Goal: Information Seeking & Learning: Check status

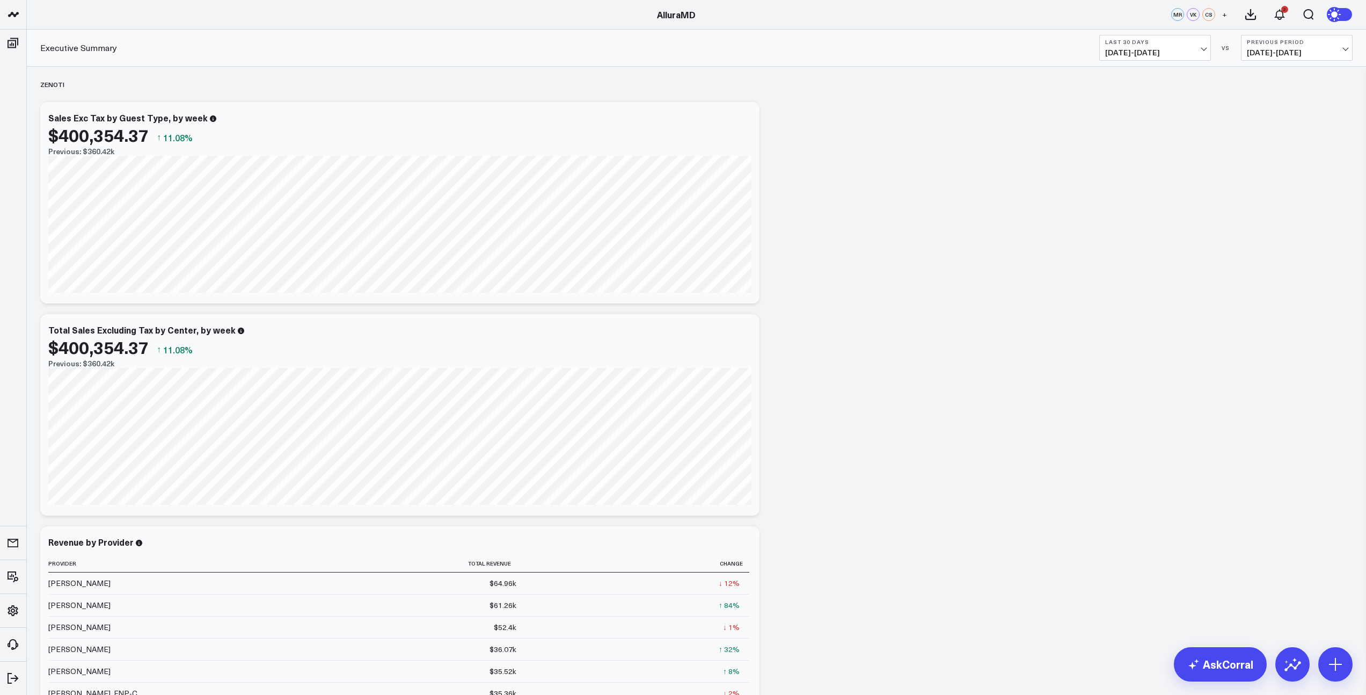
click at [1334, 55] on span "[DATE] - [DATE]" at bounding box center [1297, 52] width 100 height 9
click at [1267, 95] on link "MoM" at bounding box center [1297, 92] width 111 height 20
click at [1204, 53] on span "[DATE] - [DATE]" at bounding box center [1155, 52] width 100 height 9
click at [1123, 280] on link "MTD" at bounding box center [1155, 280] width 111 height 20
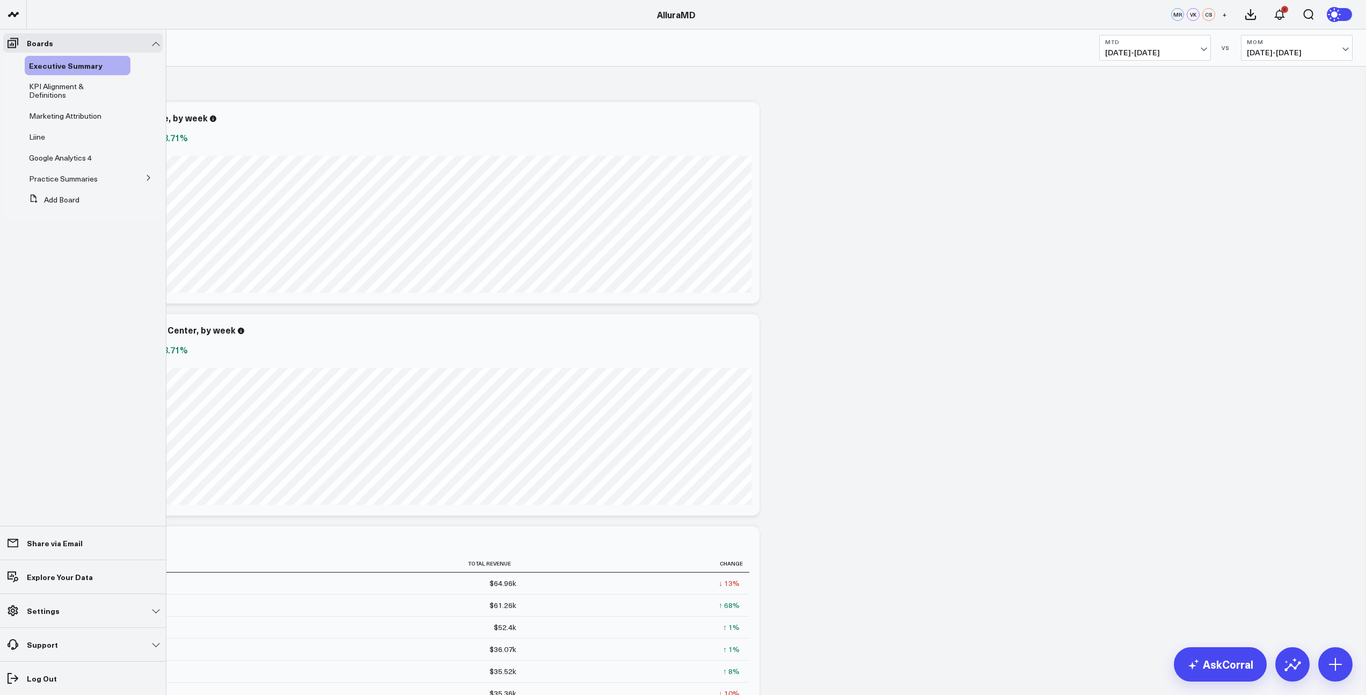
click at [148, 181] on icon at bounding box center [148, 177] width 6 height 6
click at [53, 92] on span "KPI Alignment & Definitions" at bounding box center [56, 90] width 55 height 19
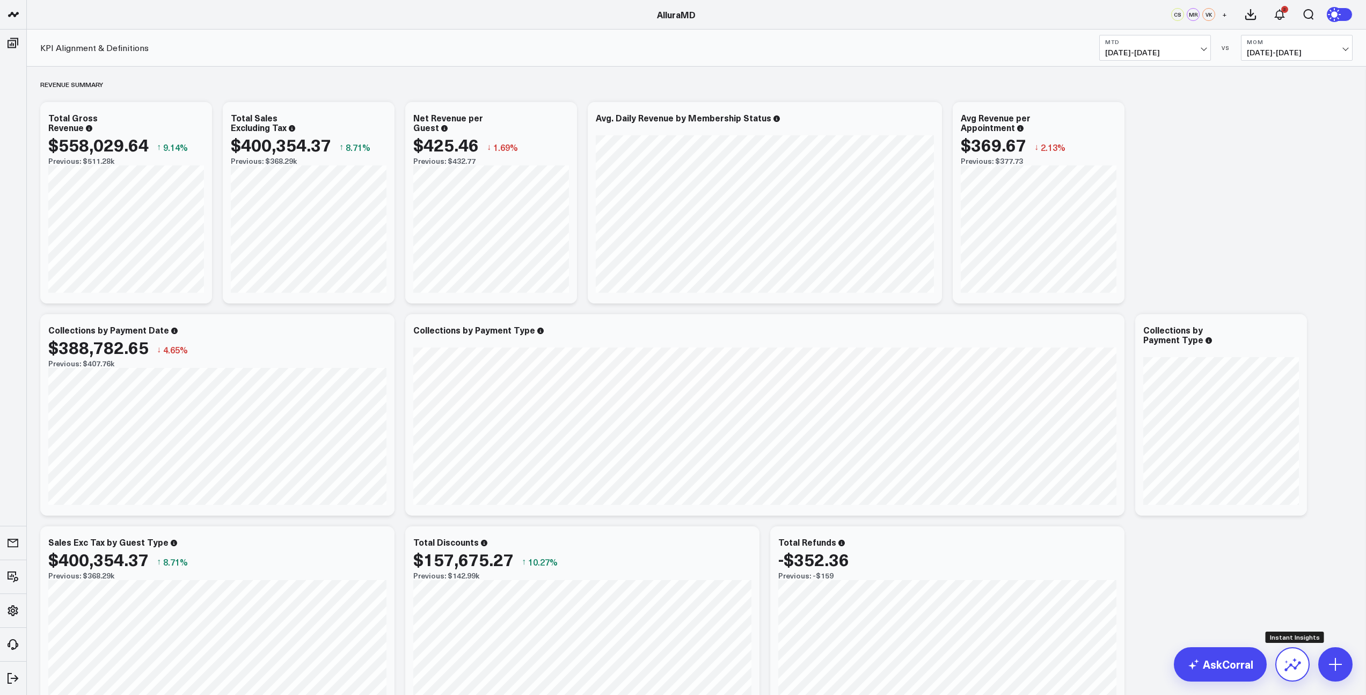
click at [1299, 665] on icon at bounding box center [1292, 664] width 17 height 17
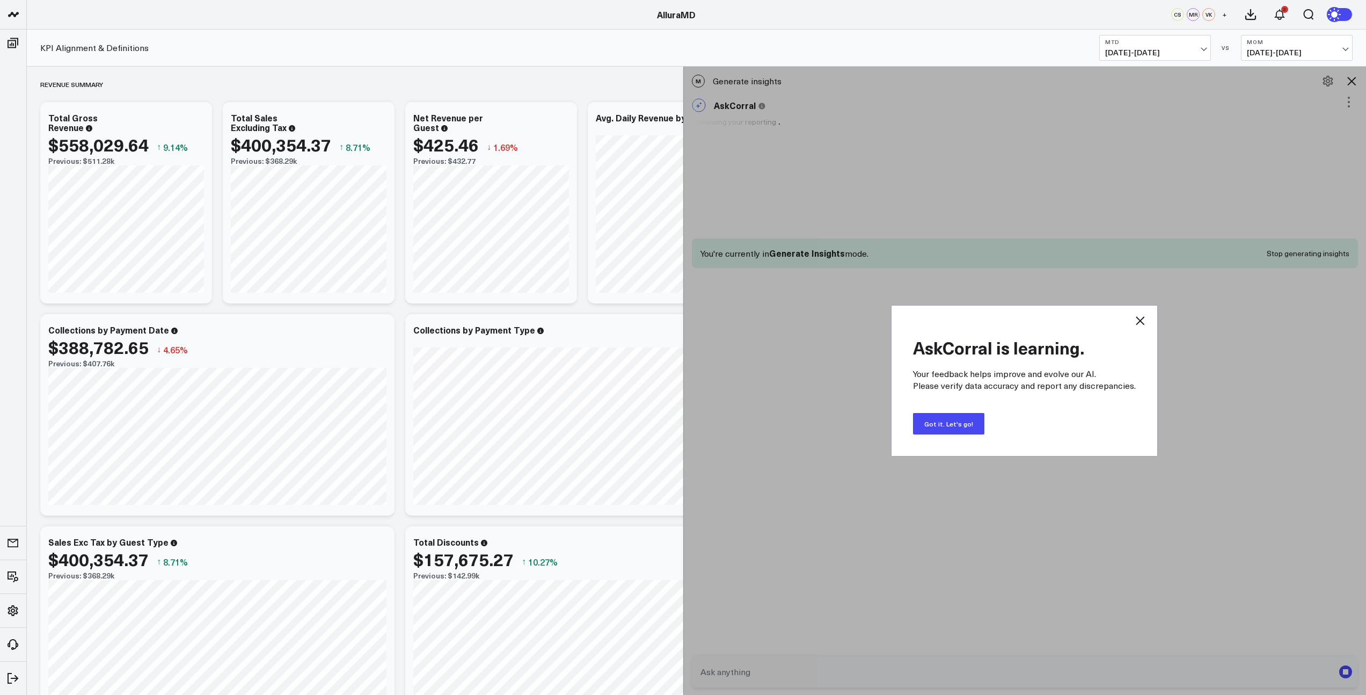
click at [943, 421] on button "Got it. Let's go!" at bounding box center [948, 423] width 71 height 21
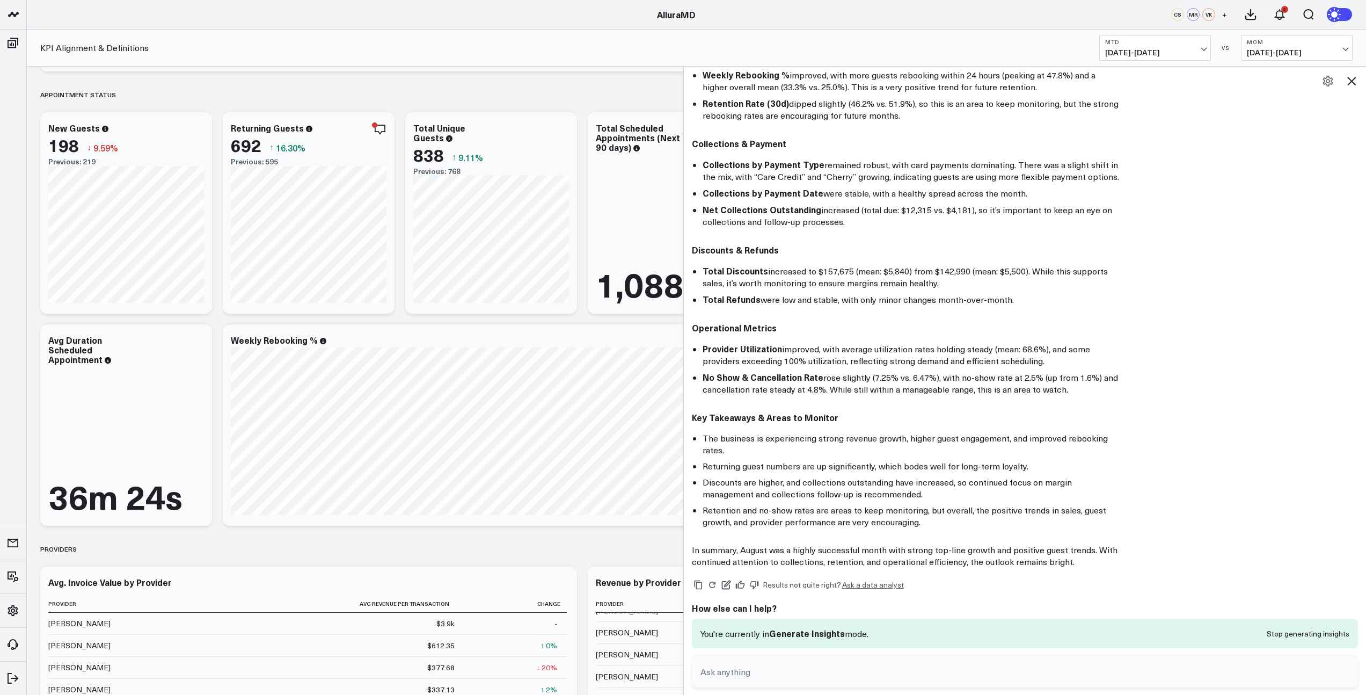
scroll to position [1076, 0]
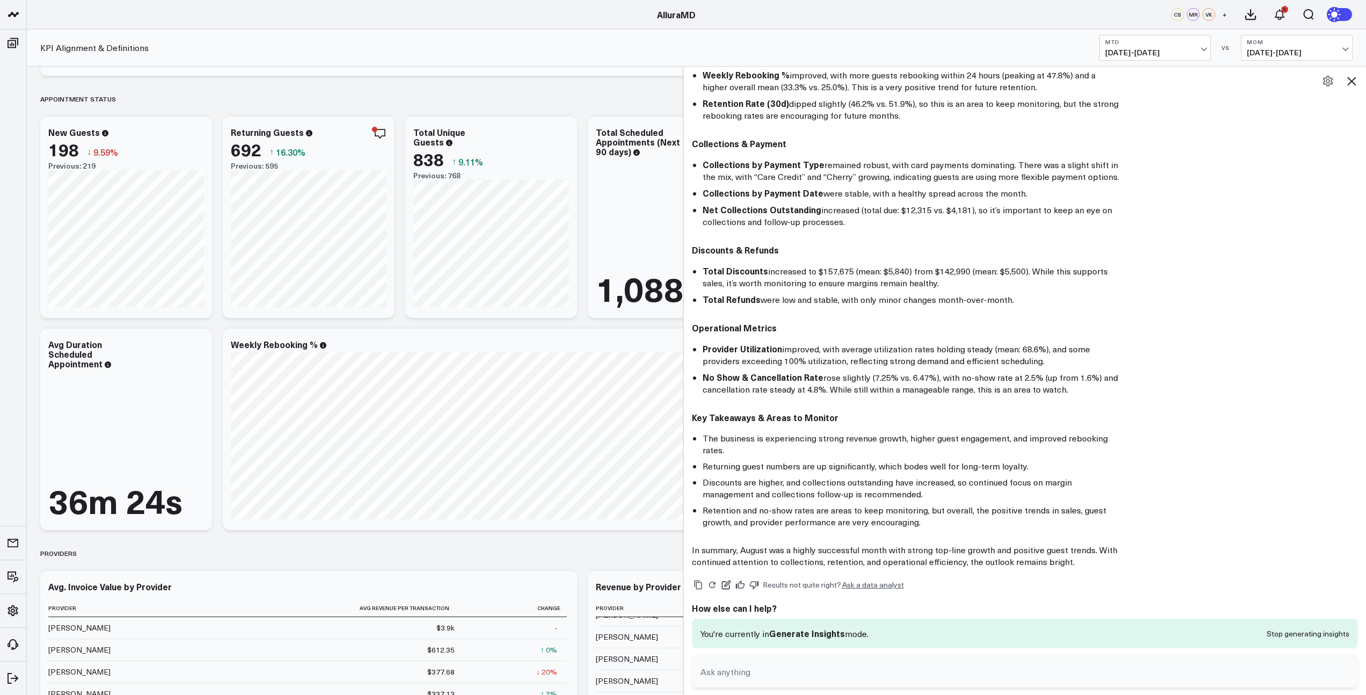
click at [1356, 80] on icon at bounding box center [1351, 81] width 13 height 13
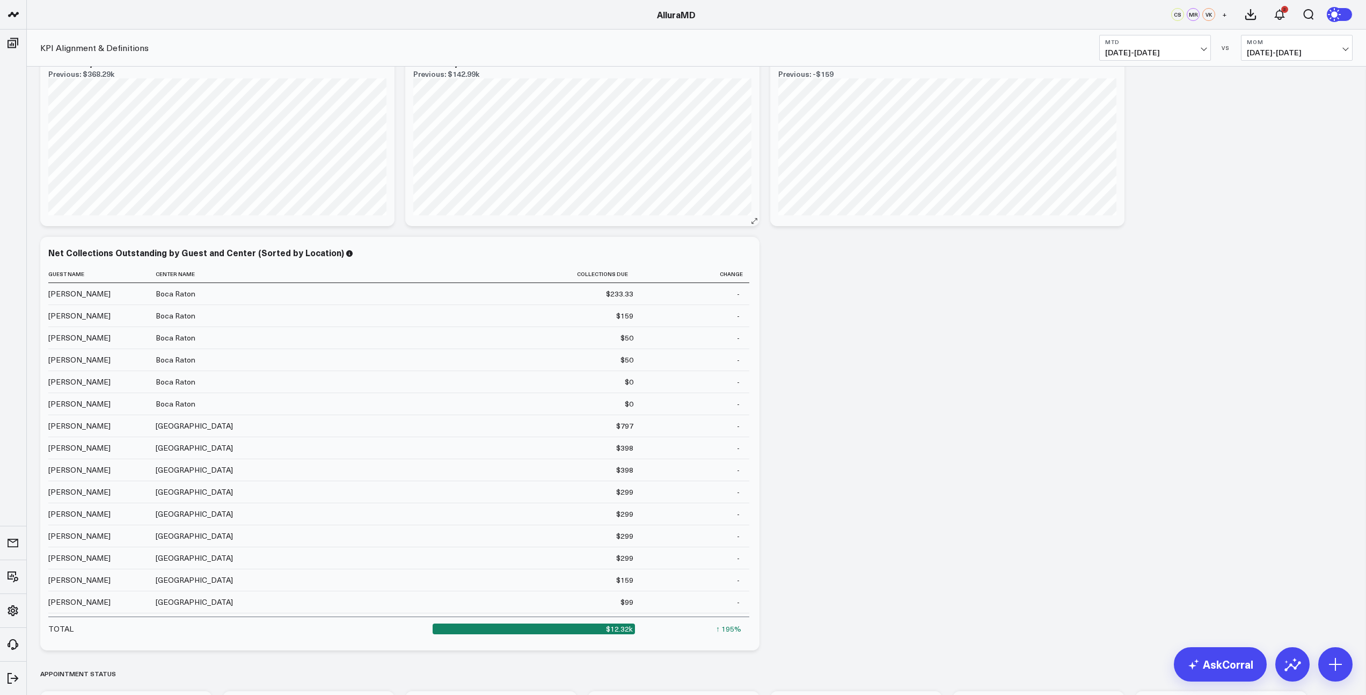
scroll to position [0, 0]
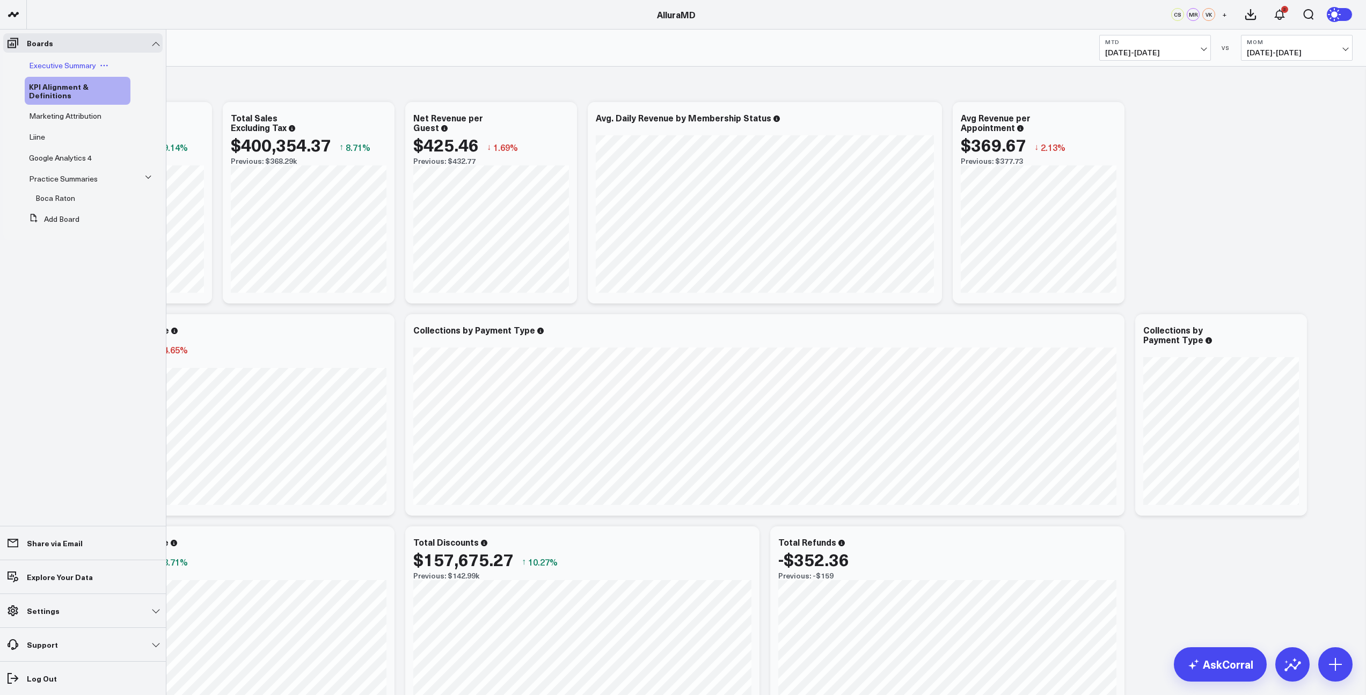
click at [52, 66] on span "Executive Summary" at bounding box center [62, 65] width 67 height 10
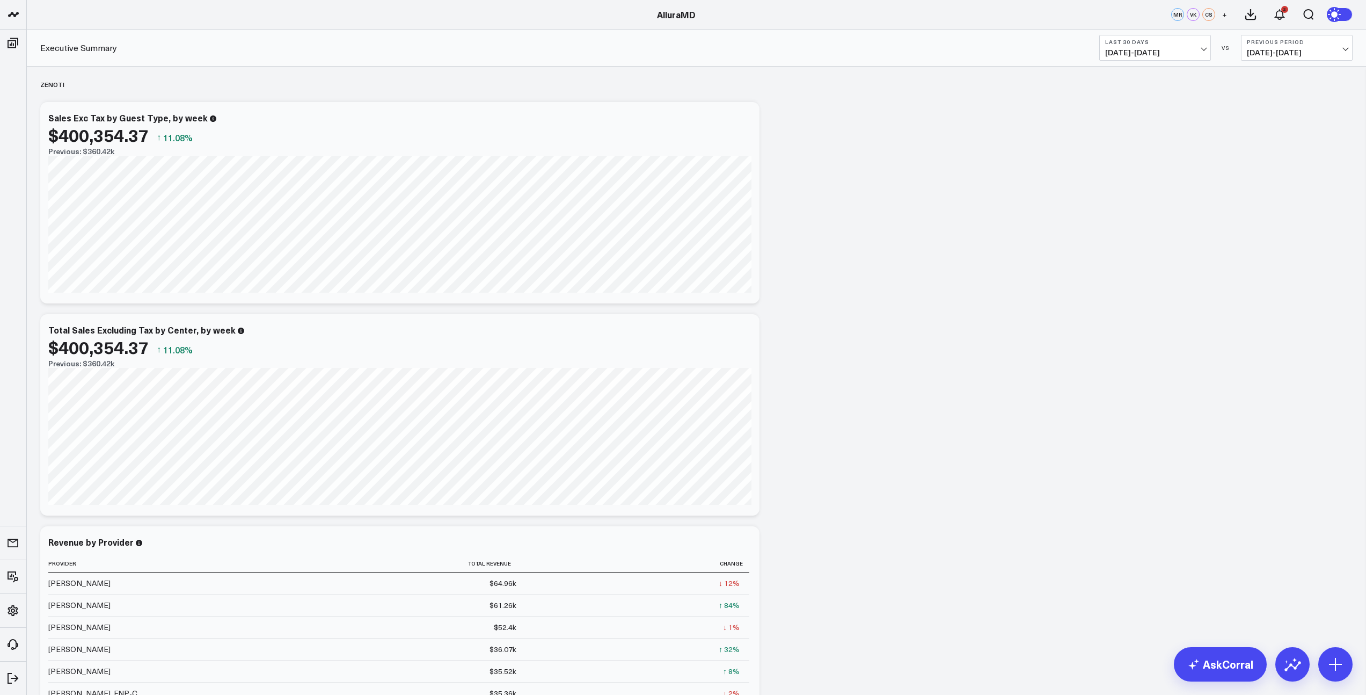
click at [1346, 50] on span "[DATE] - [DATE]" at bounding box center [1297, 52] width 100 height 9
click at [1283, 92] on link "MoM" at bounding box center [1297, 92] width 111 height 20
click at [1309, 63] on div "Executive Summary Last 30 Days 08/01/25 - 08/30/25 VS MoM 07/01/25 - 07/30/25" at bounding box center [697, 48] width 1340 height 37
click at [1307, 58] on button "MoM 07/01/25 - 07/30/25" at bounding box center [1297, 48] width 112 height 26
click at [1258, 111] on link "YoY" at bounding box center [1297, 113] width 111 height 20
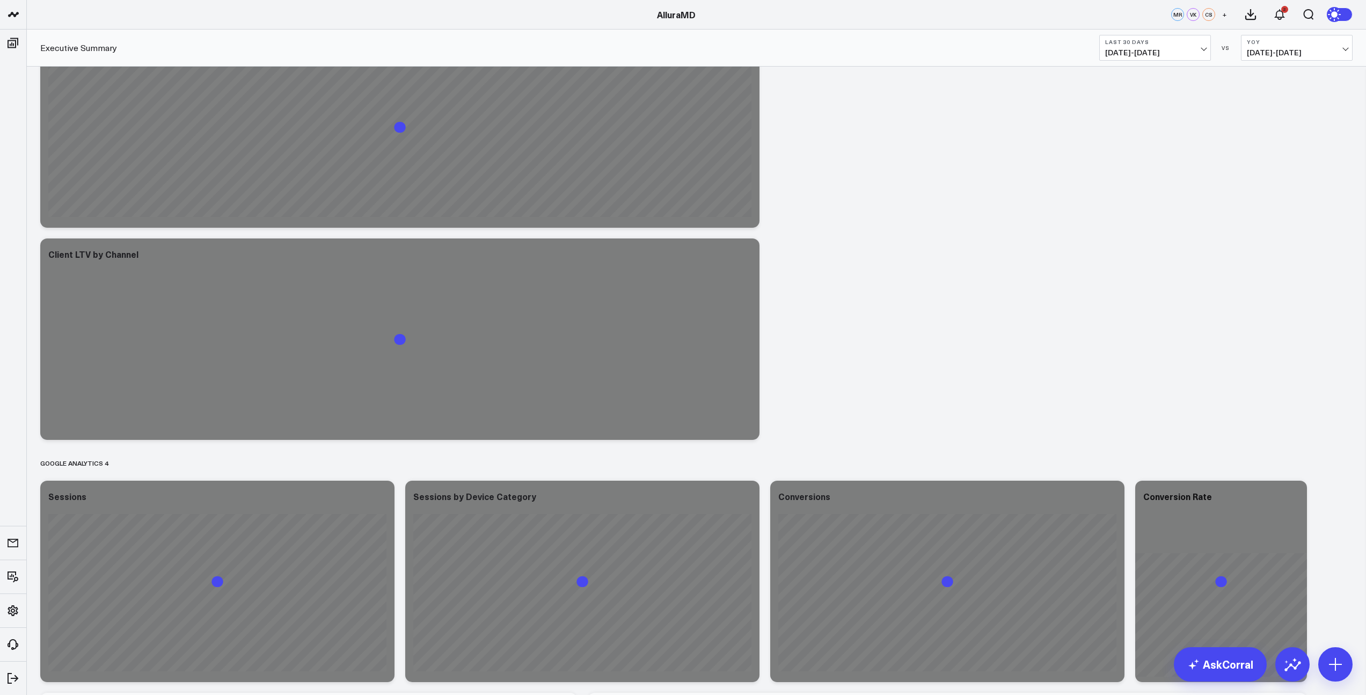
scroll to position [898, 0]
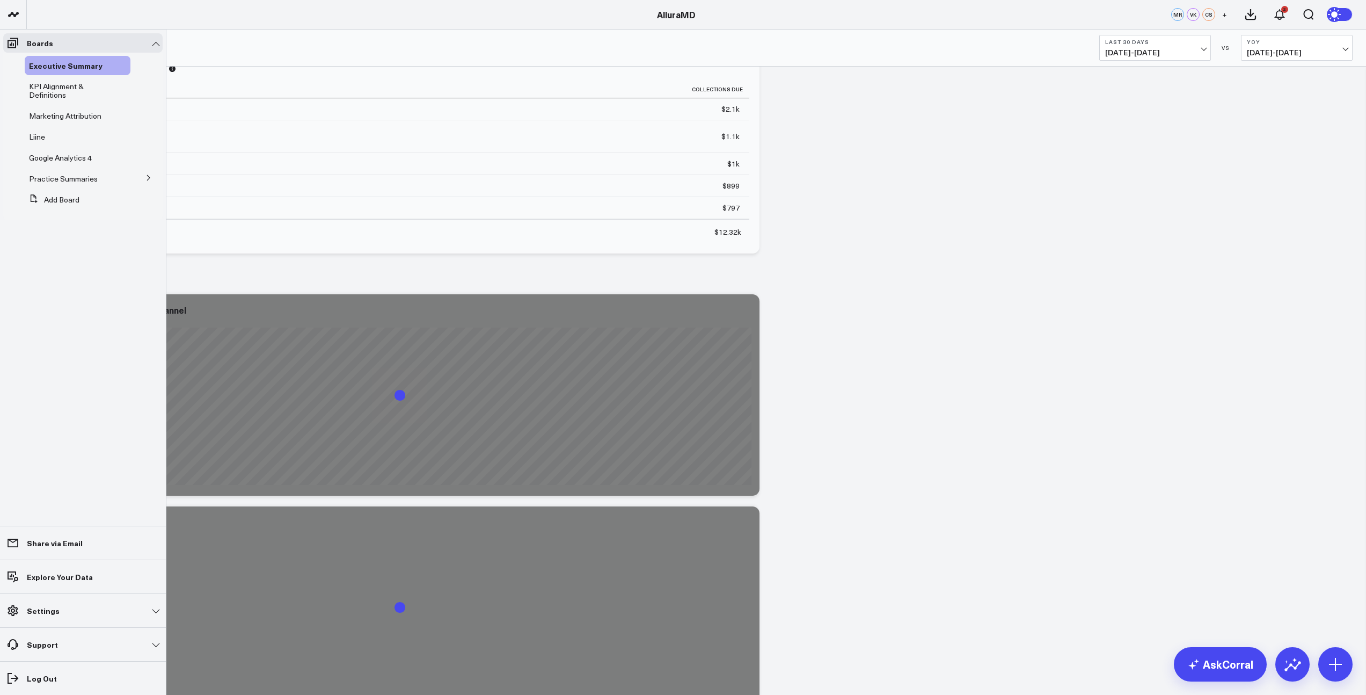
click at [146, 177] on icon at bounding box center [148, 177] width 6 height 6
click at [67, 201] on span "Boca Raton" at bounding box center [55, 198] width 40 height 10
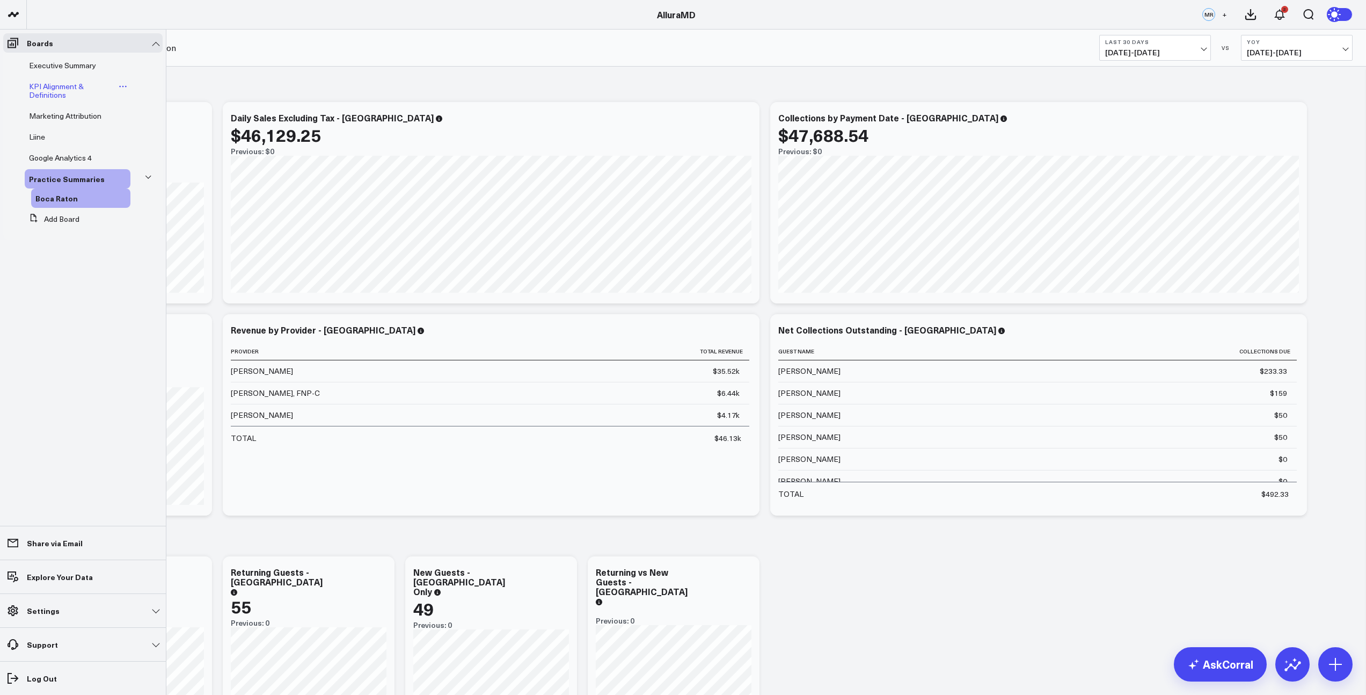
click at [54, 92] on span "KPI Alignment & Definitions" at bounding box center [56, 90] width 55 height 19
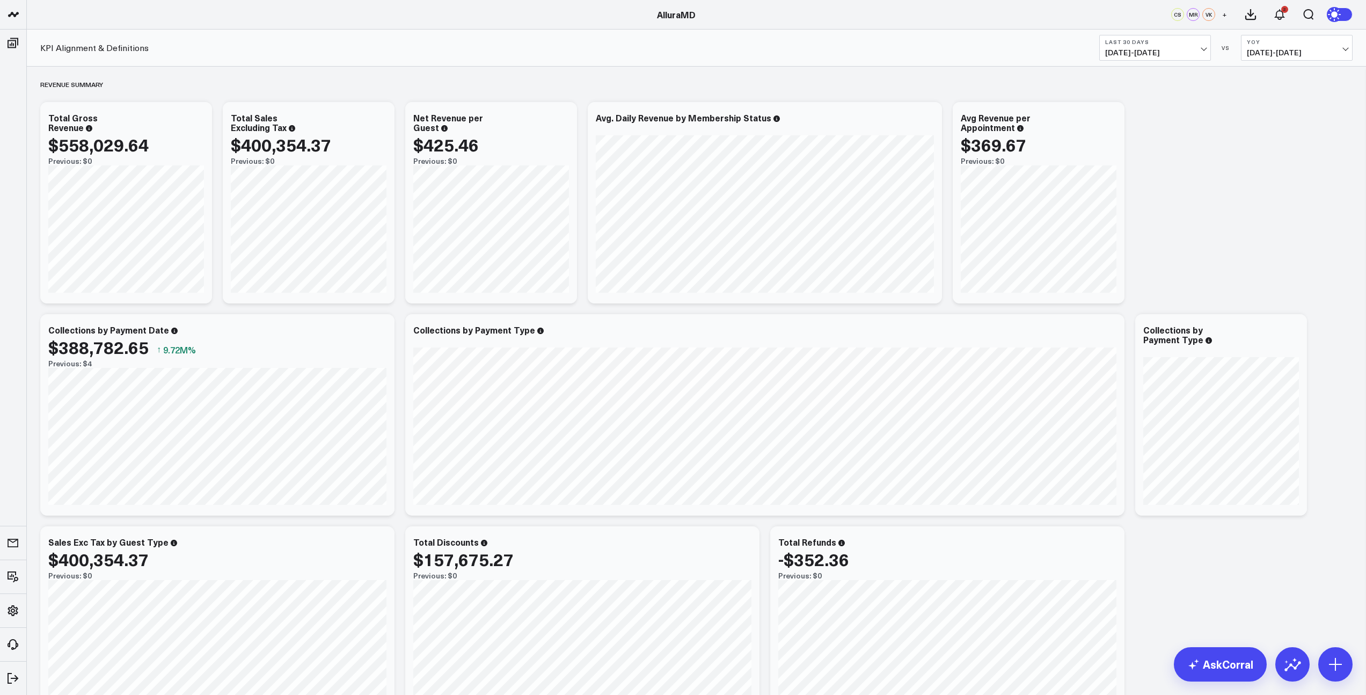
scroll to position [1, 0]
click at [380, 121] on icon at bounding box center [380, 118] width 13 height 13
click at [416, 242] on button "Executive Summary" at bounding box center [428, 242] width 67 height 8
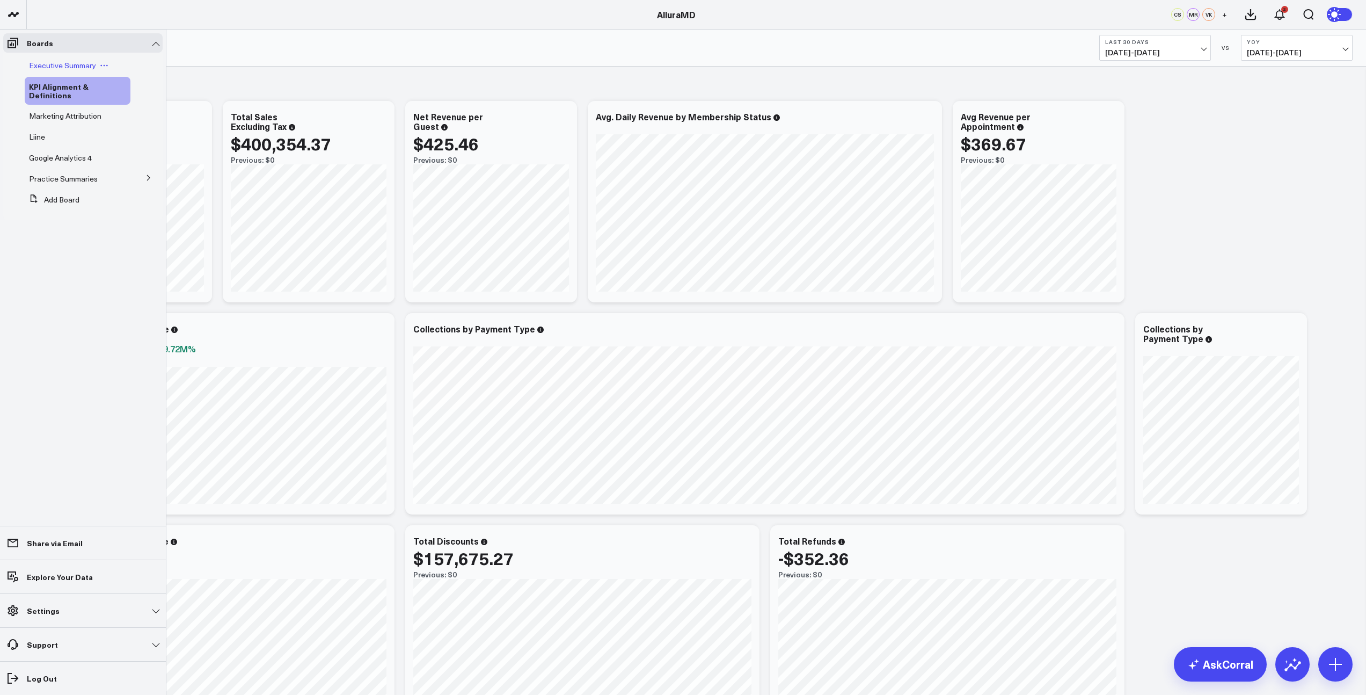
click at [37, 63] on span "Executive Summary" at bounding box center [62, 65] width 67 height 10
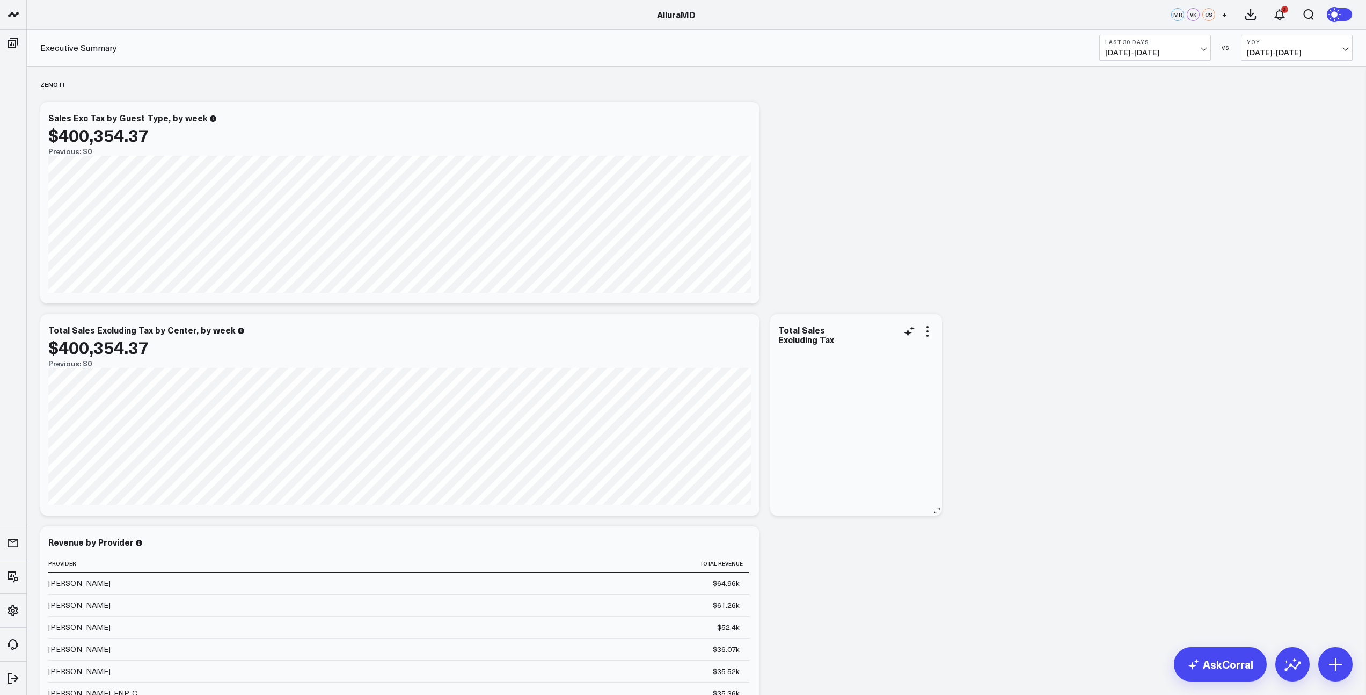
click at [923, 375] on div at bounding box center [856, 431] width 156 height 148
click at [927, 334] on icon at bounding box center [927, 331] width 13 height 13
click at [890, 351] on button "Modify via AI" at bounding box center [884, 349] width 78 height 10
click at [978, 352] on textarea at bounding box center [1027, 355] width 181 height 48
type textarea "by category"
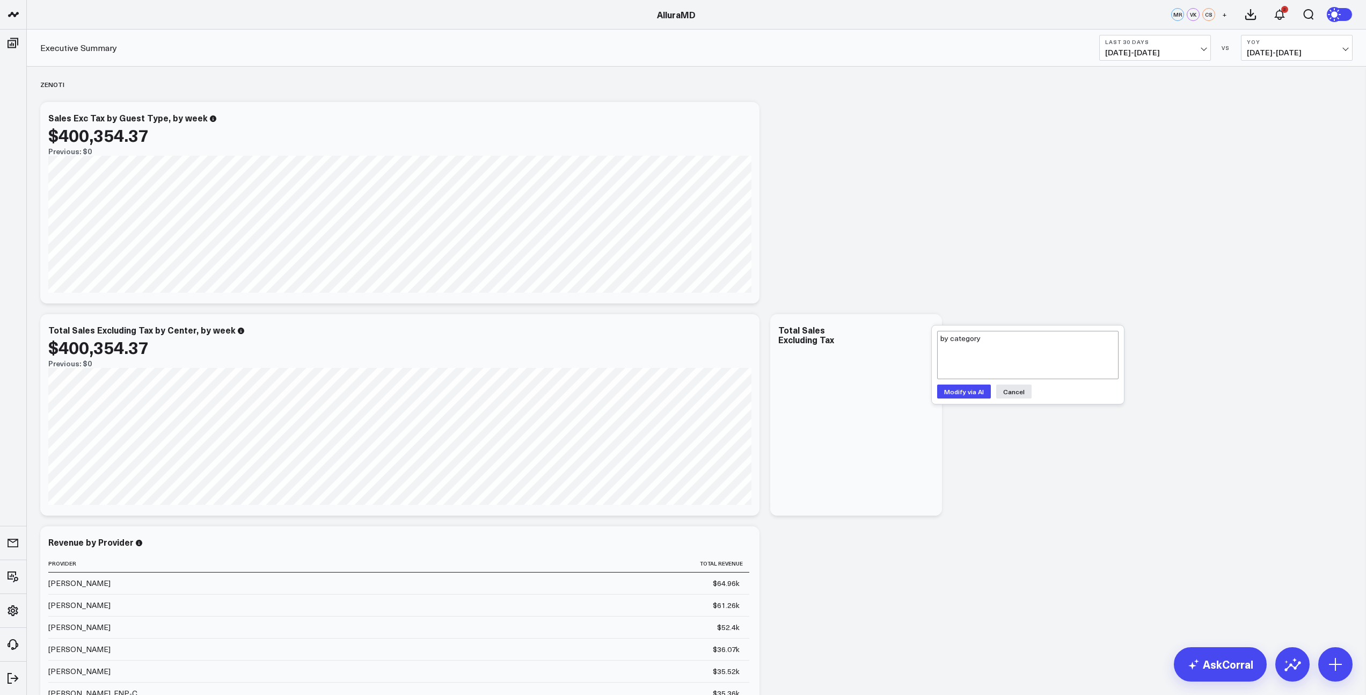
click at [973, 392] on button "Modify via AI" at bounding box center [964, 391] width 54 height 14
drag, startPoint x: 965, startPoint y: 390, endPoint x: 898, endPoint y: 377, distance: 68.4
click at [965, 390] on textarea "by category" at bounding box center [1027, 401] width 181 height 48
click at [927, 335] on icon at bounding box center [928, 335] width 2 height 2
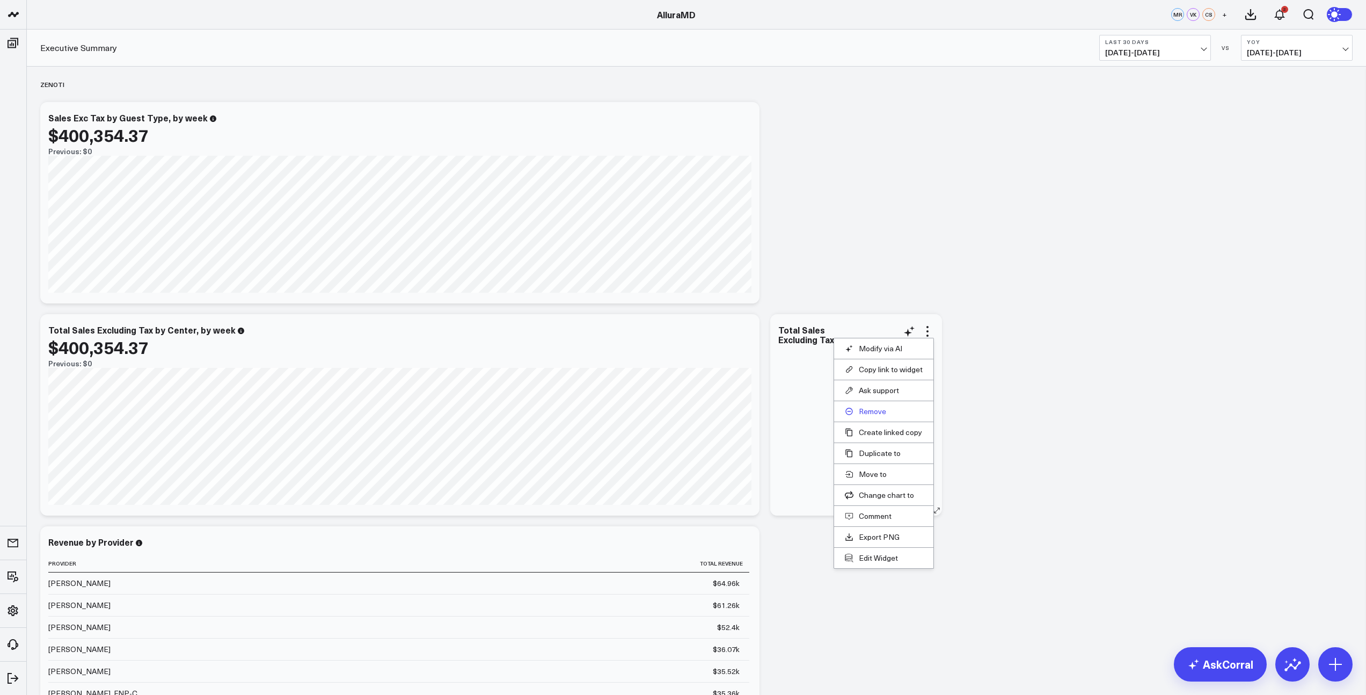
click at [869, 412] on button "Remove" at bounding box center [884, 411] width 78 height 10
click at [746, 121] on icon at bounding box center [745, 119] width 13 height 13
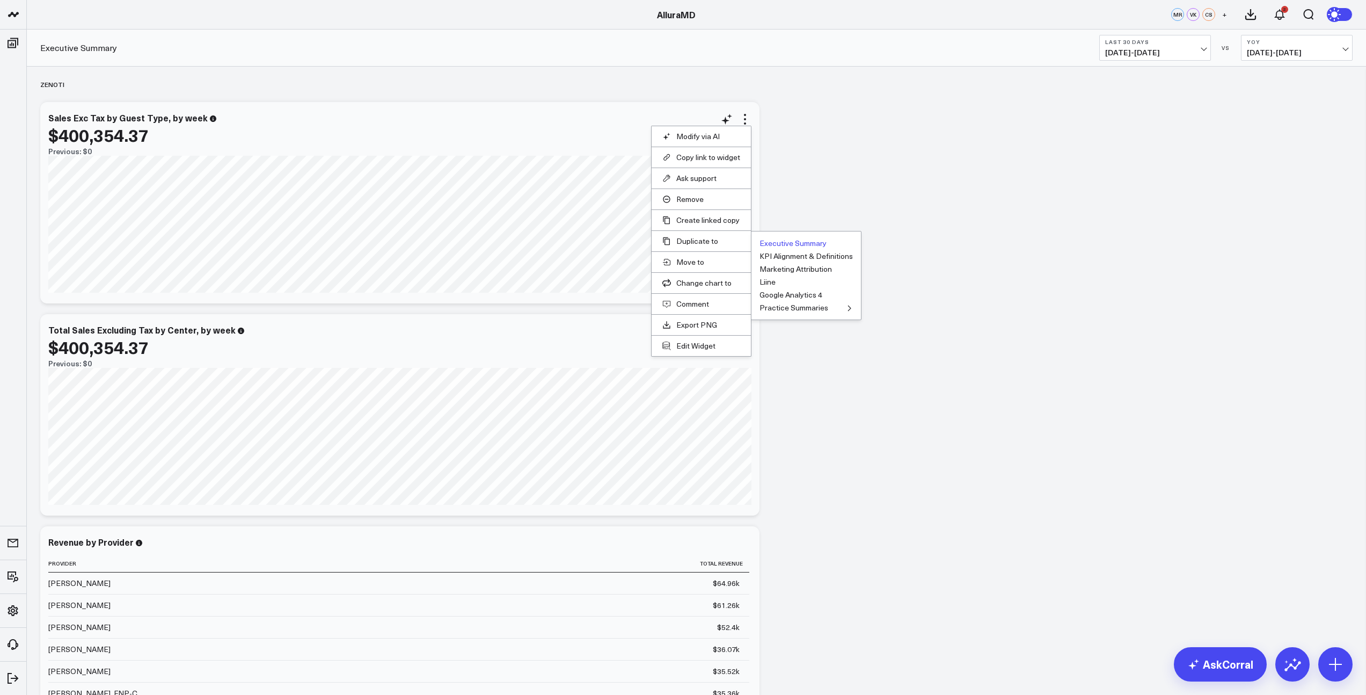
click at [782, 243] on button "Executive Summary" at bounding box center [793, 243] width 67 height 8
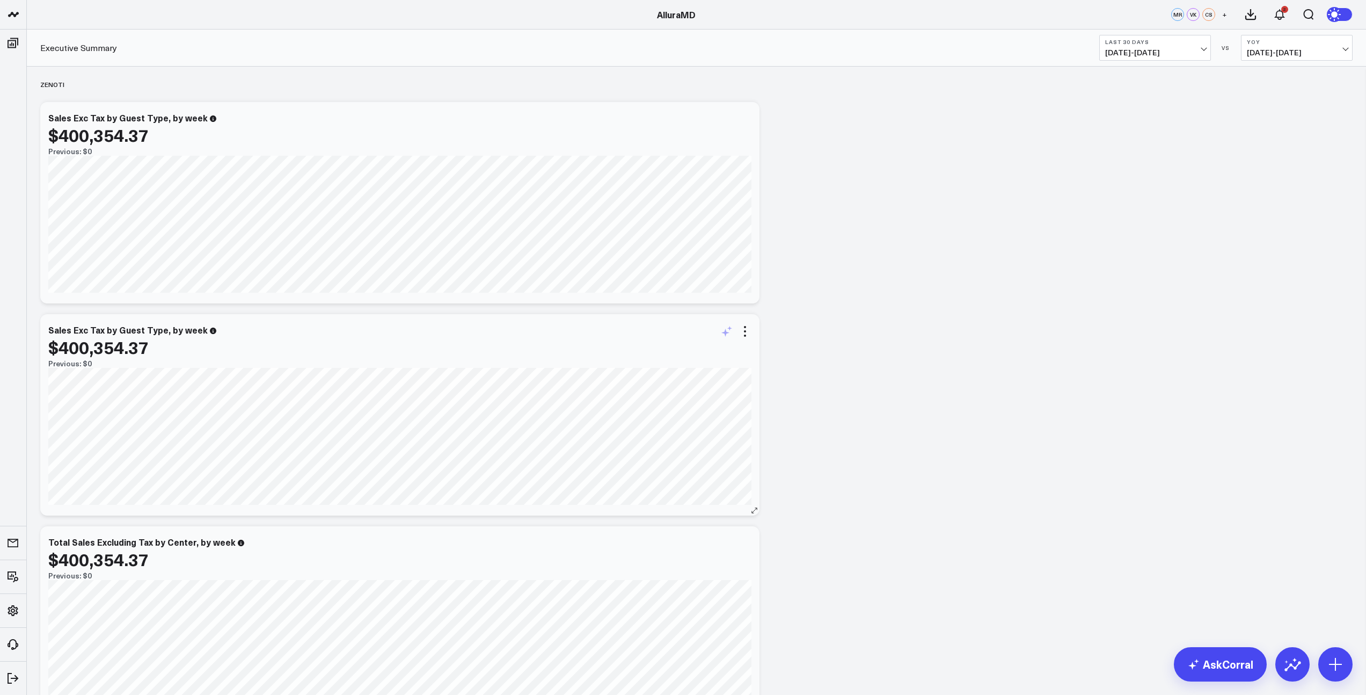
click at [726, 334] on icon at bounding box center [726, 331] width 13 height 13
click at [787, 344] on textarea "by category" at bounding box center [845, 355] width 181 height 48
type textarea "instead of a stacked bar graph of Returning vs. New, lets do by category"
click at [783, 395] on button "Modify via AI" at bounding box center [782, 391] width 54 height 14
click at [830, 431] on button "Cancel" at bounding box center [831, 430] width 35 height 14
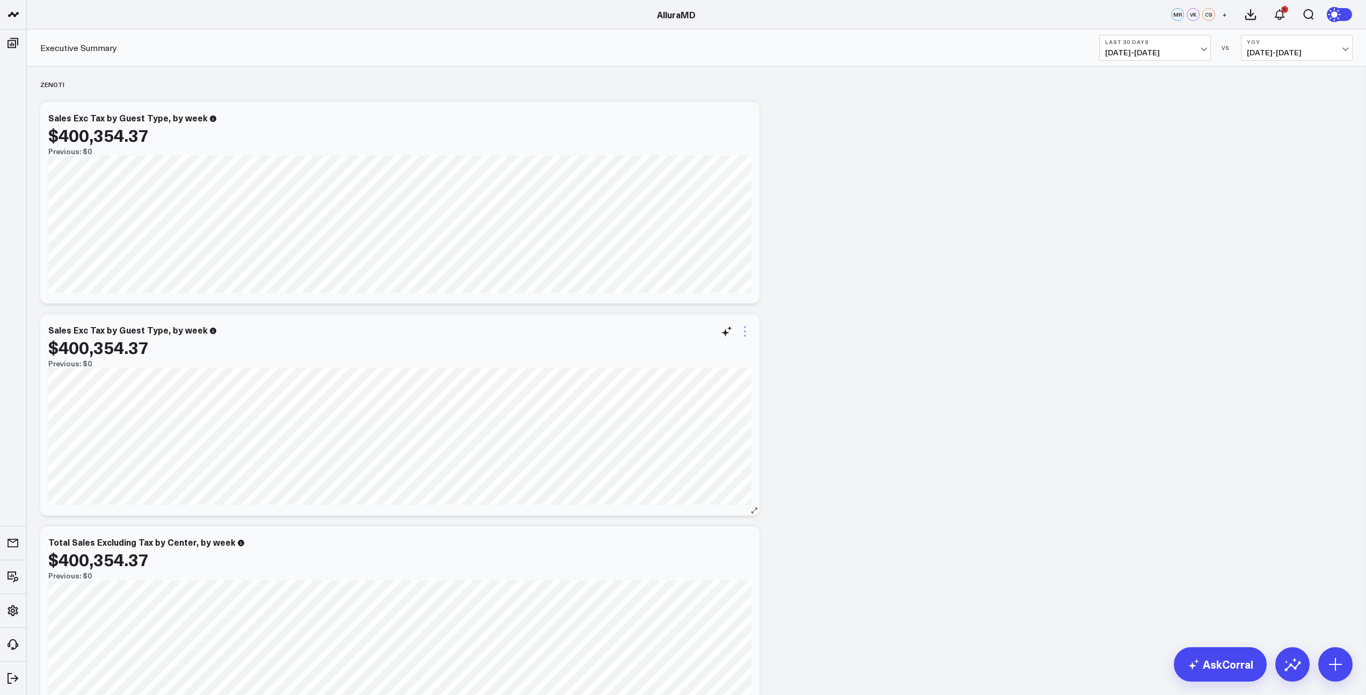
click at [747, 333] on icon at bounding box center [745, 331] width 13 height 13
click at [687, 412] on button "Remove" at bounding box center [702, 411] width 78 height 10
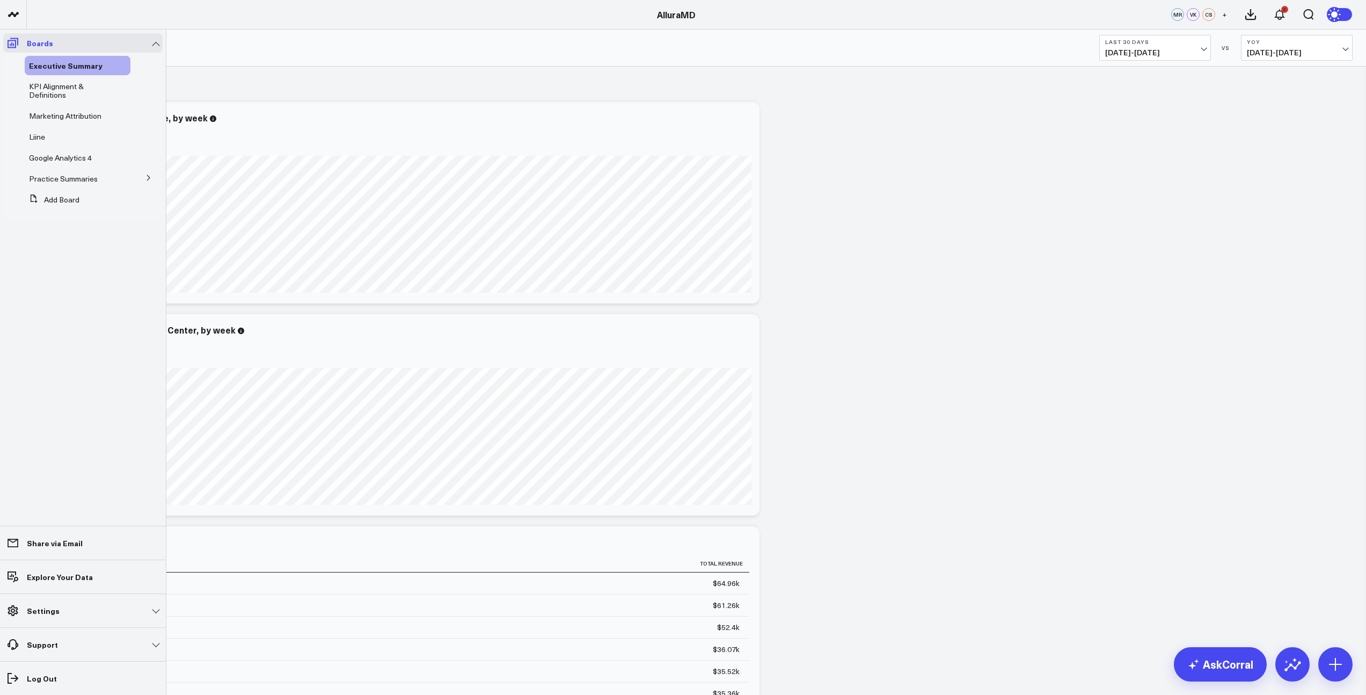
click at [17, 41] on icon at bounding box center [13, 43] width 11 height 10
click at [38, 141] on span "Liine" at bounding box center [37, 137] width 16 height 10
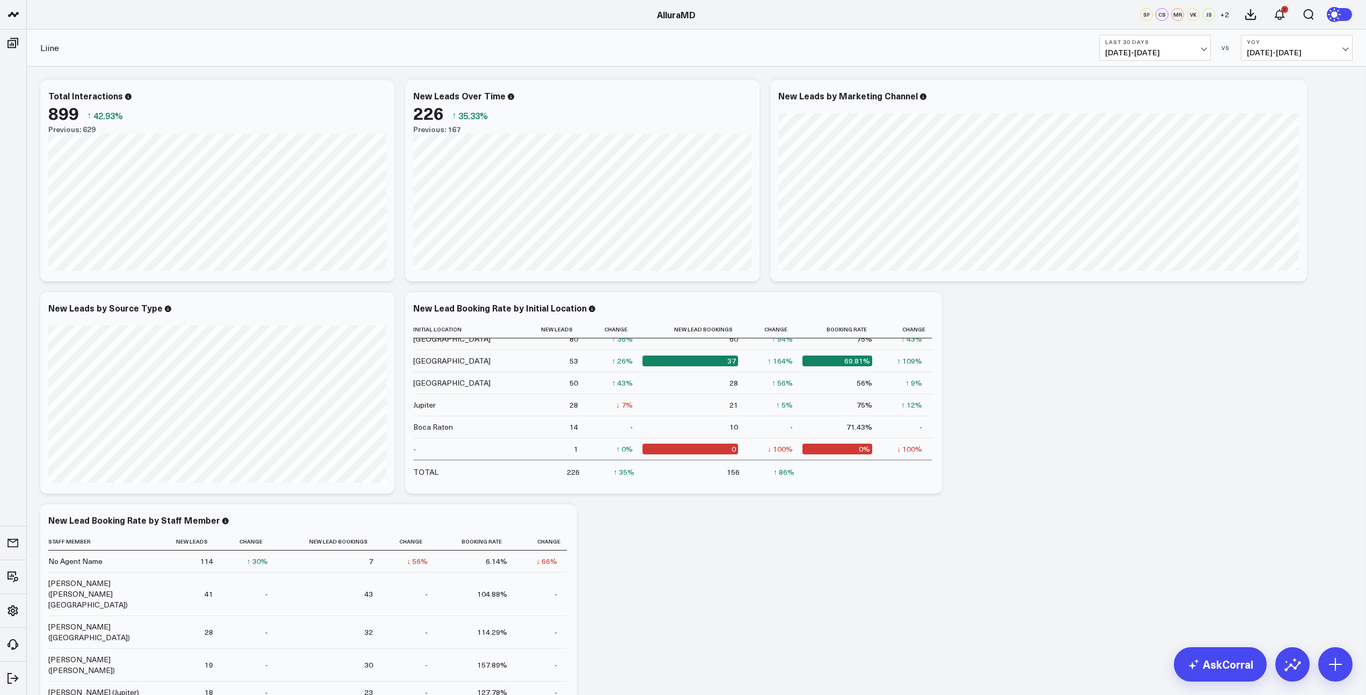
click at [1285, 57] on span "08/01/24 - 08/30/24" at bounding box center [1297, 52] width 100 height 9
click at [1266, 92] on link "MoM" at bounding box center [1297, 92] width 111 height 20
